Goal: Answer question/provide support: Share knowledge or assist other users

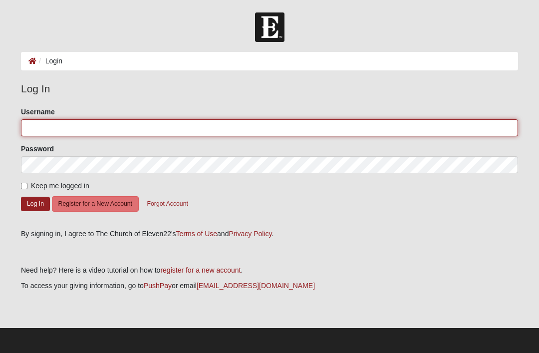
click at [55, 130] on input "Username" at bounding box center [269, 127] width 497 height 17
type input "Billy"
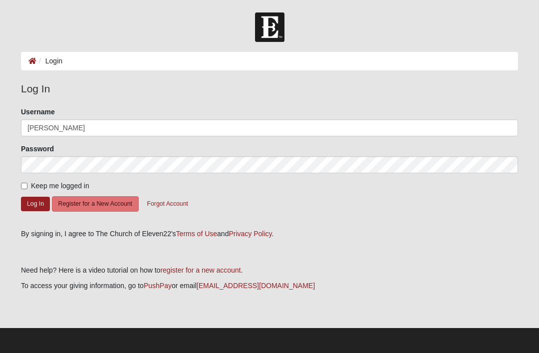
click at [35, 203] on button "Log In" at bounding box center [35, 204] width 29 height 14
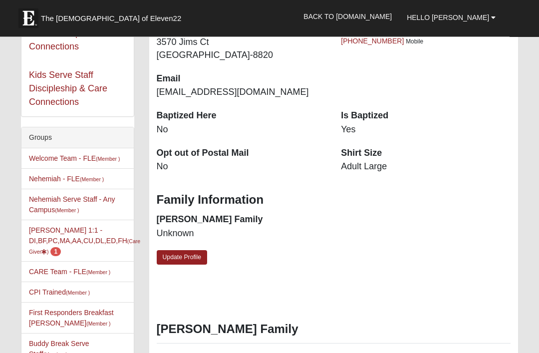
scroll to position [146, 0]
click at [61, 248] on span "1" at bounding box center [55, 251] width 10 height 9
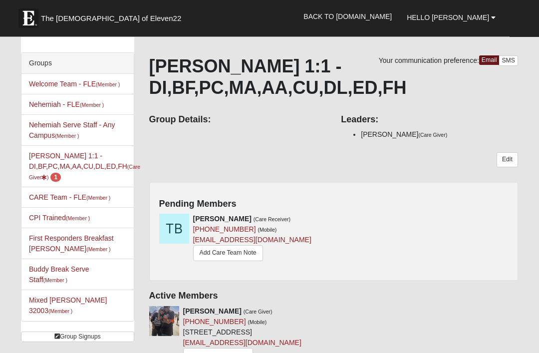
scroll to position [42, 0]
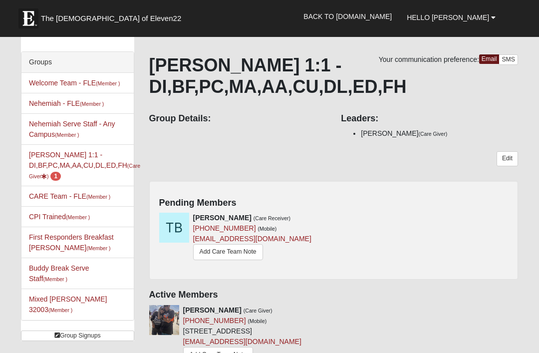
click at [332, 219] on icon at bounding box center [329, 217] width 7 height 7
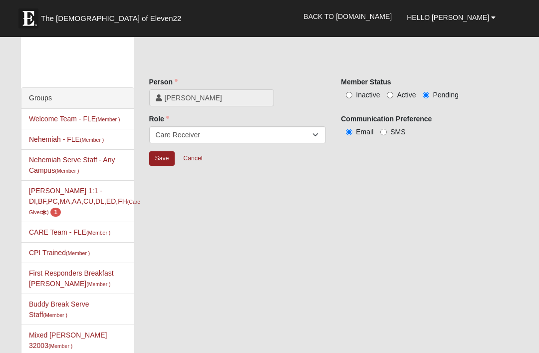
scroll to position [5, 0]
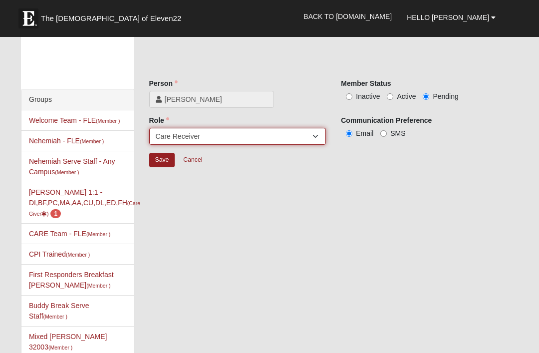
click at [318, 134] on select "Member Leader Care Giver Care Receiver Marriage Mentor Marriage Mentee" at bounding box center [237, 136] width 177 height 17
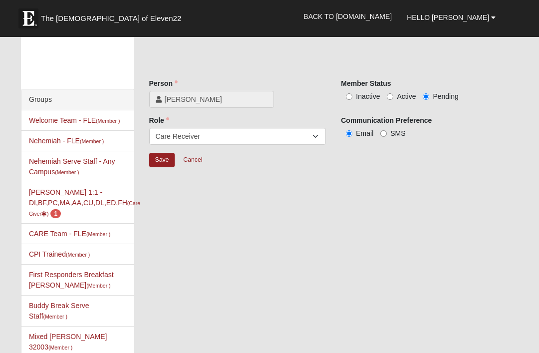
click at [393, 98] on input "Active" at bounding box center [390, 96] width 6 height 6
radio input "true"
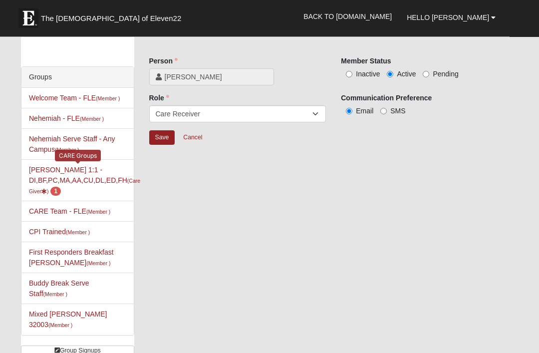
scroll to position [27, 0]
click at [61, 192] on span "1" at bounding box center [55, 191] width 10 height 9
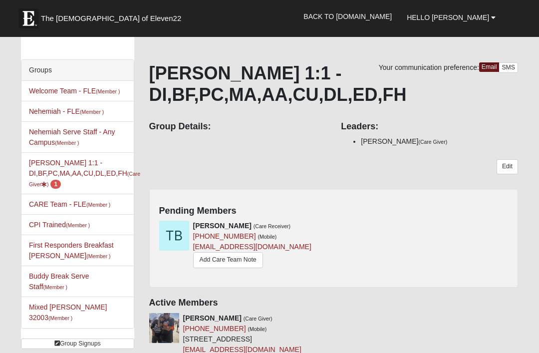
scroll to position [41, 0]
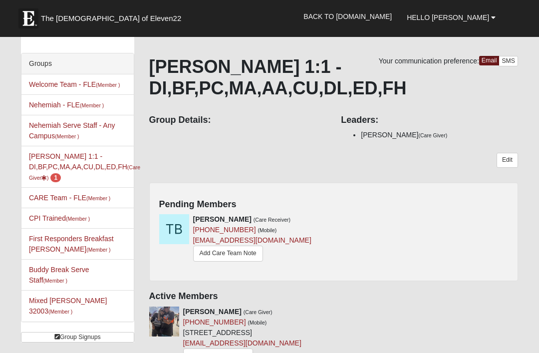
click at [229, 252] on link "Add Care Team Note" at bounding box center [228, 252] width 70 height 15
click at [321, 214] on div "[PERSON_NAME] (Care Receiver) [PHONE_NUMBER] (Mobile) [EMAIL_ADDRESS][DOMAIN_NA…" at bounding box center [243, 238] width 182 height 49
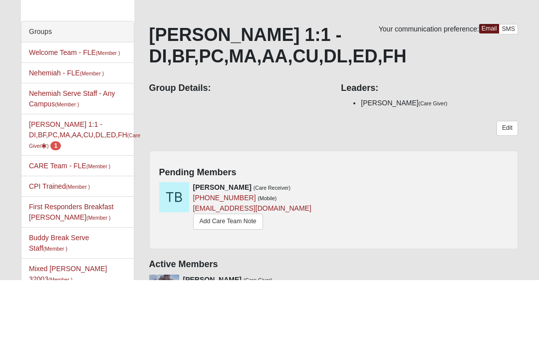
scroll to position [73, 0]
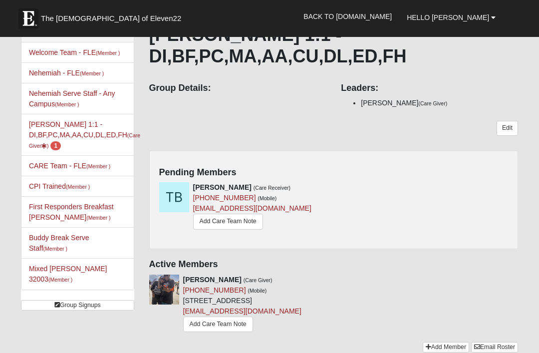
click at [61, 145] on span "1" at bounding box center [55, 145] width 10 height 9
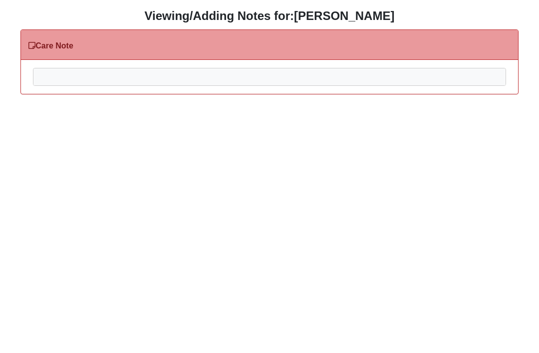
click at [52, 73] on div at bounding box center [269, 90] width 472 height 44
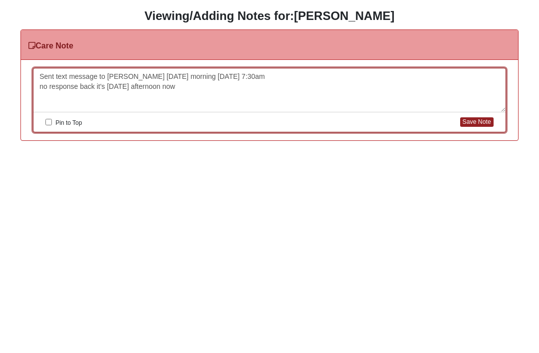
click at [477, 124] on button "Save Note" at bounding box center [476, 121] width 33 height 9
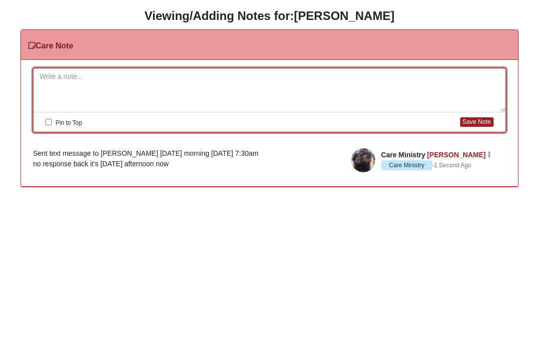
click at [60, 39] on div "Care Note" at bounding box center [269, 45] width 497 height 30
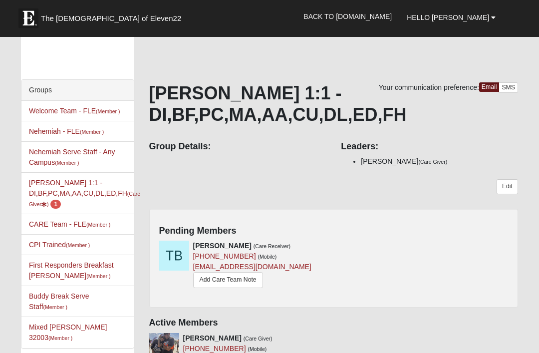
scroll to position [14, 0]
click at [333, 243] on icon at bounding box center [329, 245] width 7 height 7
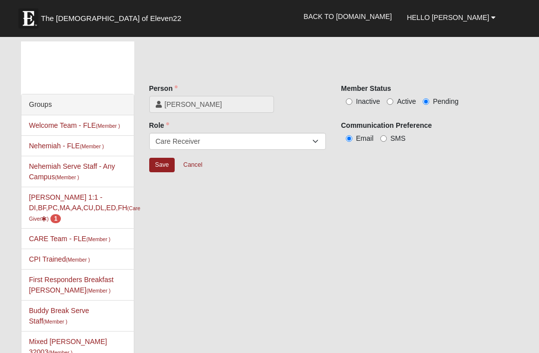
click at [397, 101] on span "Active" at bounding box center [406, 101] width 19 height 8
click at [393, 101] on input "Active" at bounding box center [390, 101] width 6 height 6
radio input "true"
click at [166, 166] on input "Save" at bounding box center [162, 165] width 26 height 14
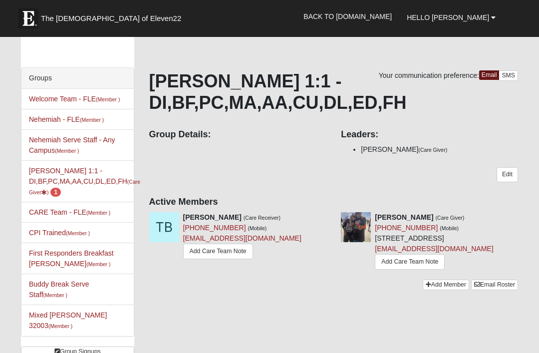
scroll to position [30, 0]
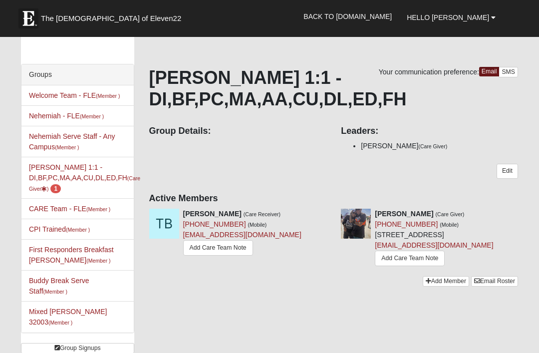
click at [328, 215] on icon at bounding box center [329, 213] width 7 height 7
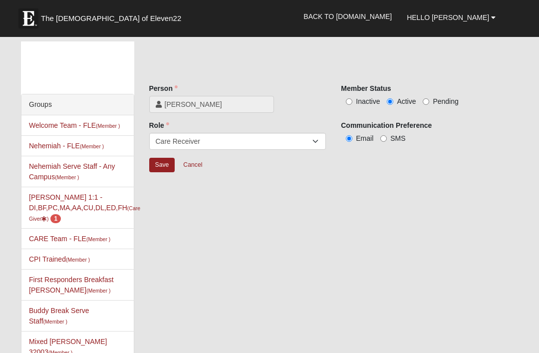
scroll to position [62, 0]
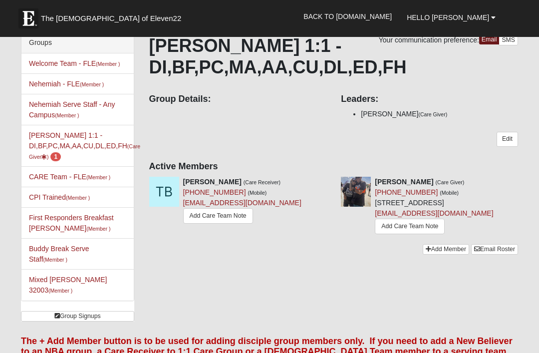
click at [201, 183] on strong "[PERSON_NAME]" at bounding box center [212, 182] width 58 height 8
click at [207, 218] on link "Add Care Team Note" at bounding box center [218, 215] width 70 height 15
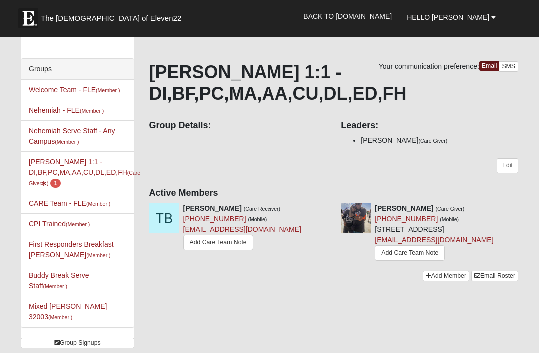
scroll to position [0, 0]
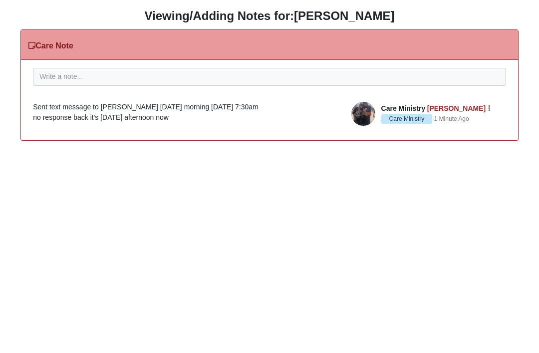
click at [259, 107] on div "Sent text message to [PERSON_NAME] [DATE] morning [DATE] 7:30am no response bac…" at bounding box center [269, 112] width 473 height 21
click at [260, 105] on div "Sent text message to [PERSON_NAME] [DATE] morning [DATE] 7:30am no response bac…" at bounding box center [269, 112] width 473 height 21
click at [264, 106] on div "Sent text message to [PERSON_NAME] [DATE] morning [DATE] 7:30am no response bac…" at bounding box center [269, 112] width 473 height 21
click at [258, 107] on div "Sent text message to [PERSON_NAME] [DATE] morning [DATE] 7:30am no response bac…" at bounding box center [269, 112] width 473 height 21
click at [78, 78] on div at bounding box center [269, 90] width 472 height 44
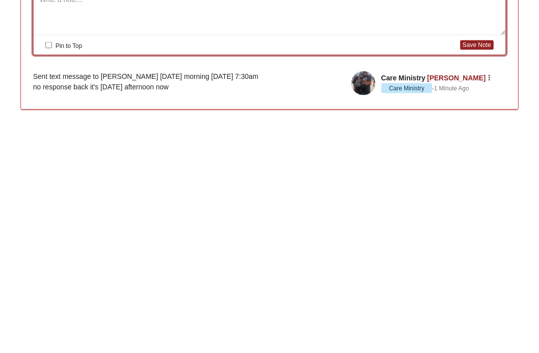
click at [259, 148] on div "Sent text message to [PERSON_NAME] [DATE] morning [DATE] 7:30am no response bac…" at bounding box center [269, 158] width 473 height 21
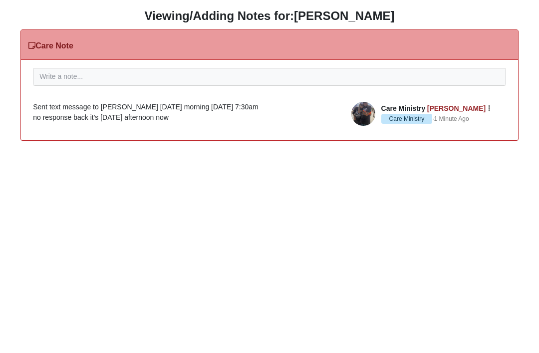
click at [260, 107] on div "Sent text message to [PERSON_NAME] [DATE] morning [DATE] 7:30am no response bac…" at bounding box center [269, 112] width 473 height 21
click at [250, 108] on div "Sent text message to [PERSON_NAME] [DATE] morning [DATE] 7:30am no response bac…" at bounding box center [269, 112] width 473 height 21
click at [260, 111] on div "Sent text message to [PERSON_NAME] [DATE] morning [DATE] 7:30am no response bac…" at bounding box center [269, 112] width 473 height 21
